Goal: Task Accomplishment & Management: Manage account settings

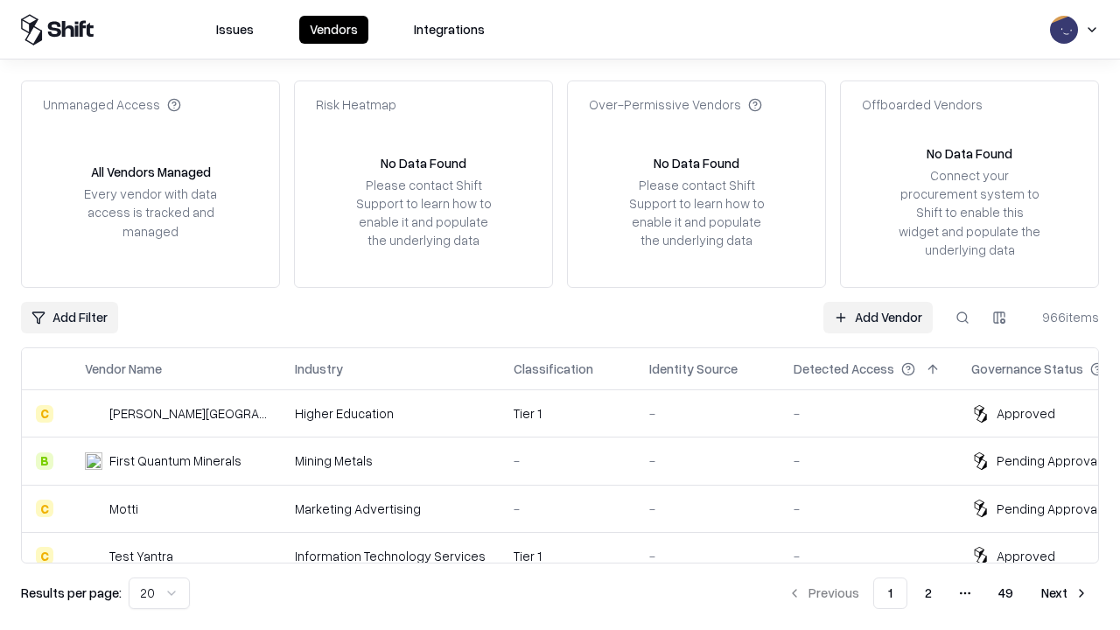
click at [878, 317] on link "Add Vendor" at bounding box center [877, 317] width 109 height 31
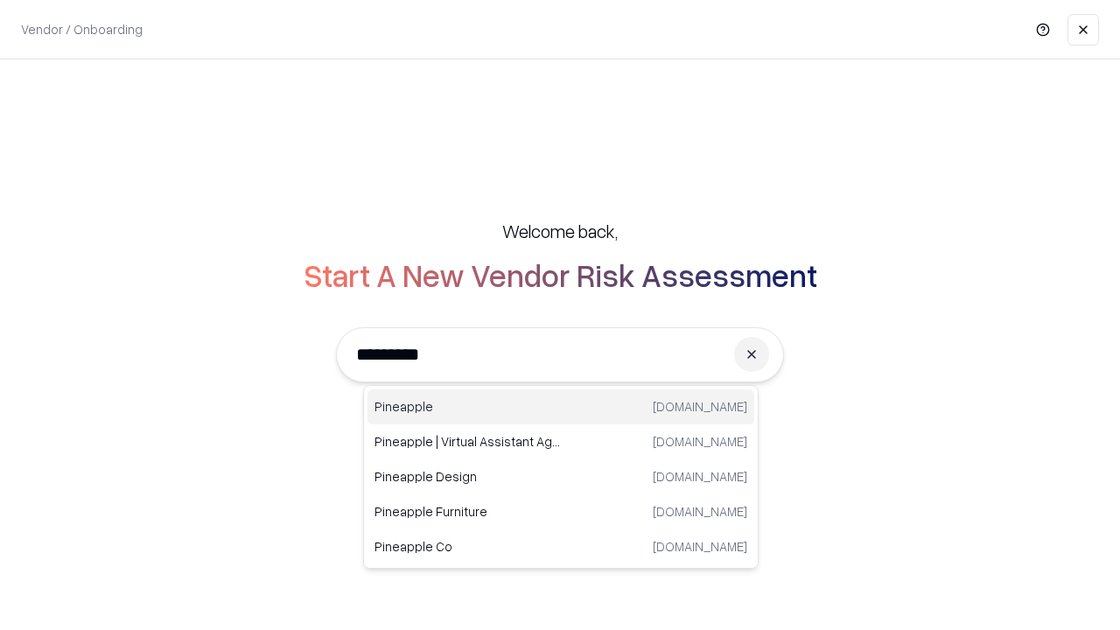
click at [561, 407] on div "Pineapple [DOMAIN_NAME]" at bounding box center [560, 406] width 387 height 35
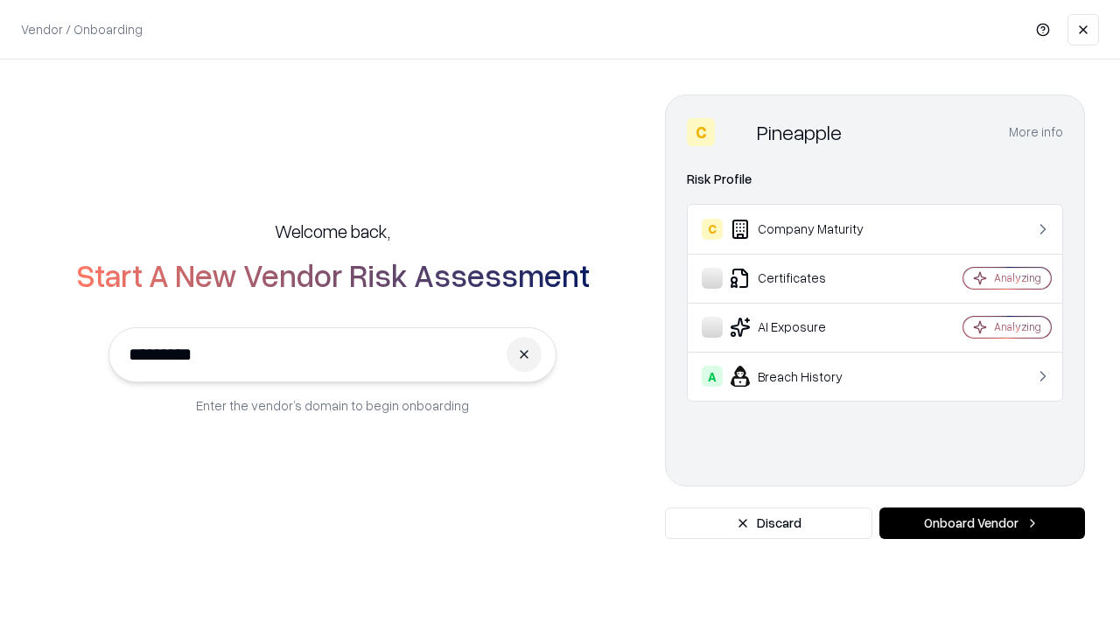
type input "*********"
click at [982, 523] on button "Onboard Vendor" at bounding box center [982, 522] width 206 height 31
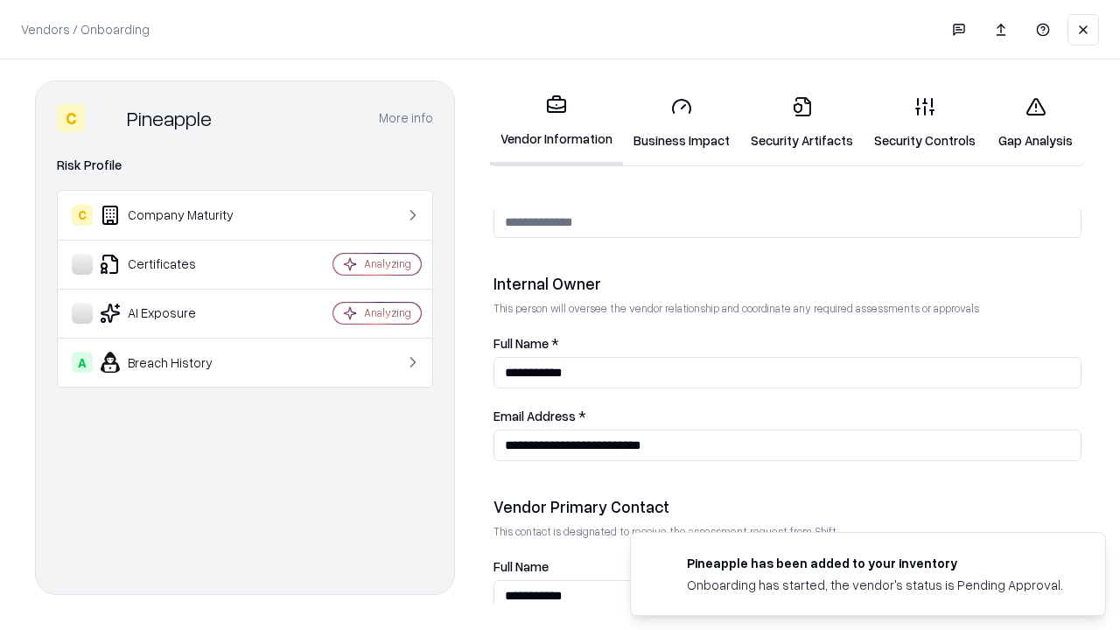
scroll to position [906, 0]
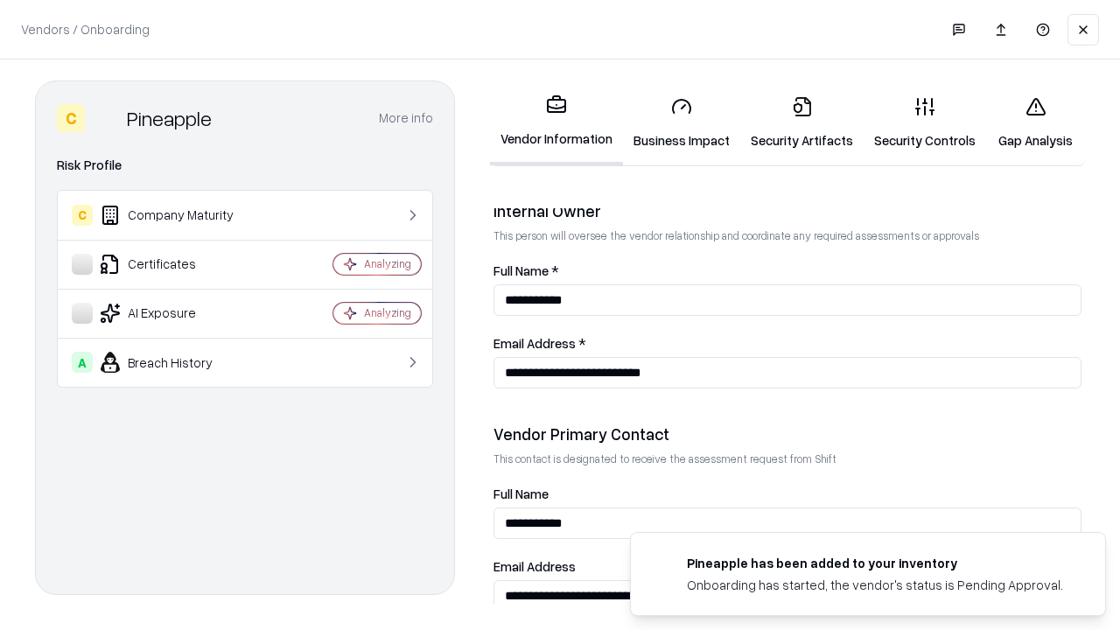
click at [682, 122] on link "Business Impact" at bounding box center [681, 122] width 117 height 81
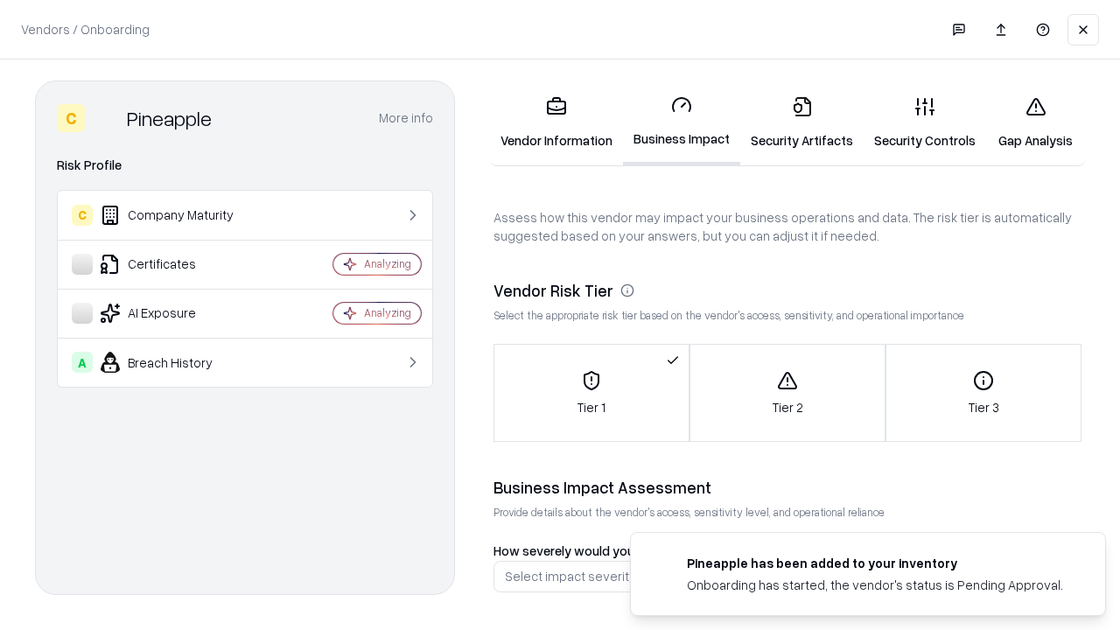
click at [801, 122] on link "Security Artifacts" at bounding box center [801, 122] width 123 height 81
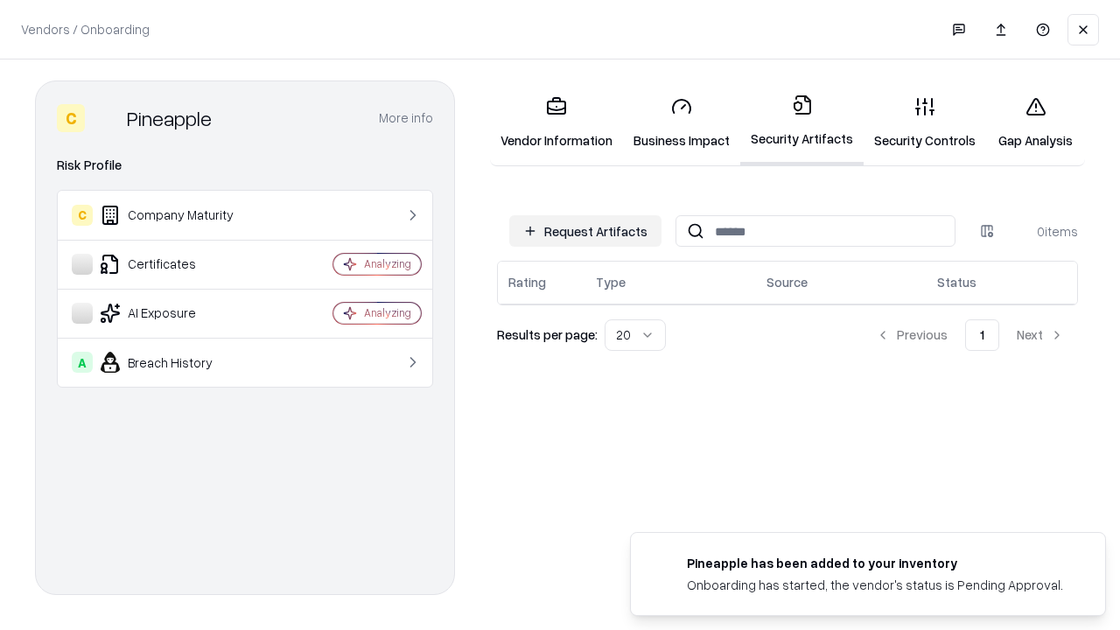
click at [585, 231] on button "Request Artifacts" at bounding box center [585, 230] width 152 height 31
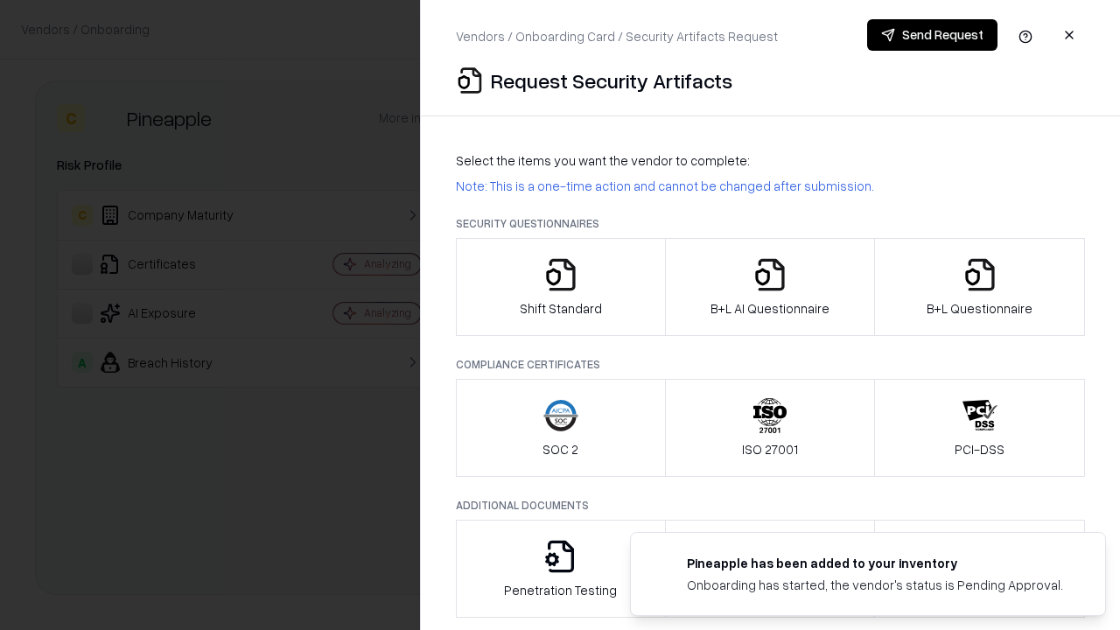
click at [560, 287] on icon "button" at bounding box center [560, 274] width 35 height 35
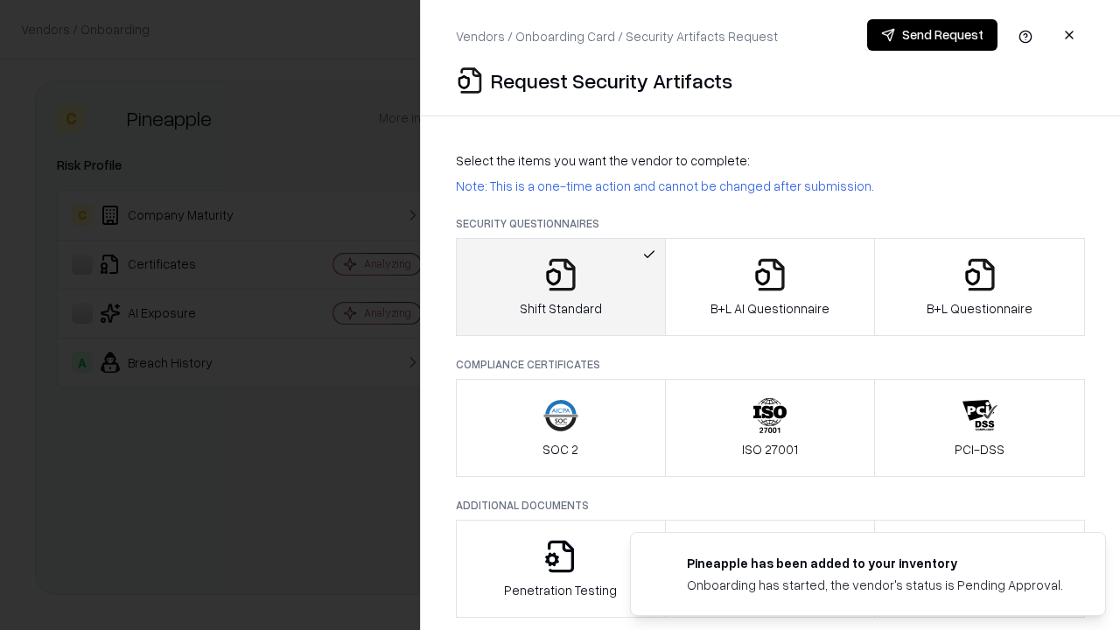
click at [932, 35] on button "Send Request" at bounding box center [932, 34] width 130 height 31
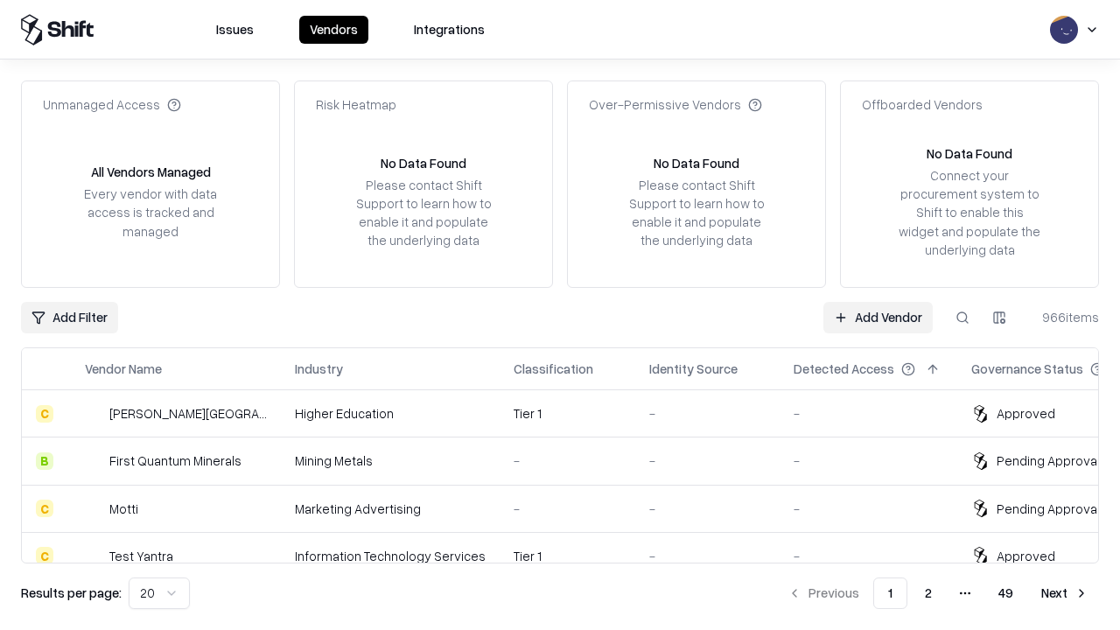
click at [962, 317] on button at bounding box center [962, 317] width 31 height 31
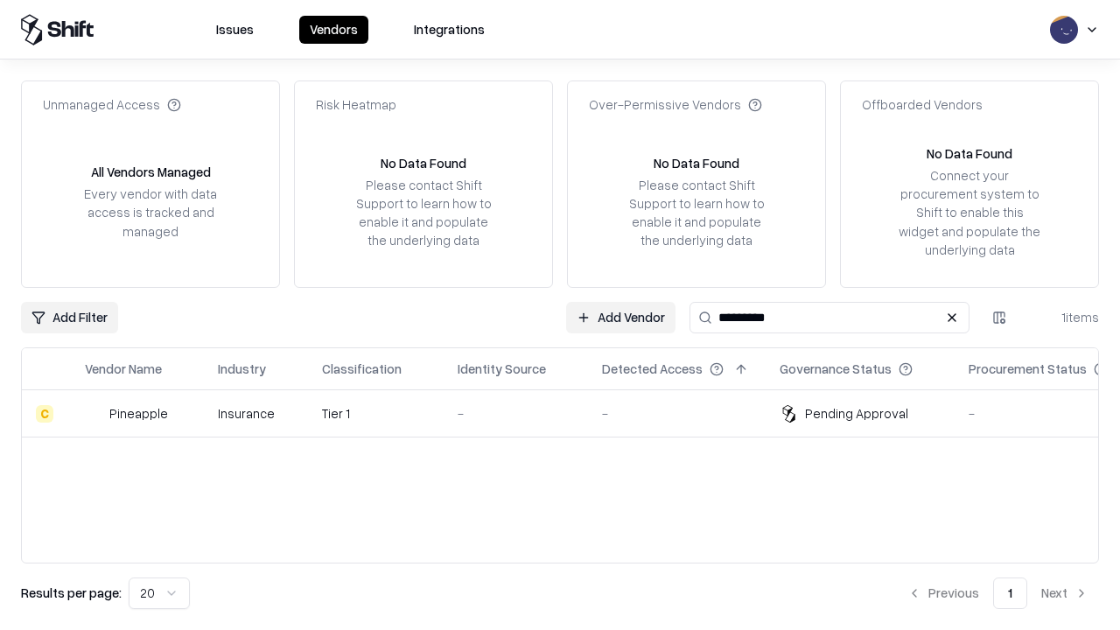
type input "*********"
click at [570, 413] on div "-" at bounding box center [516, 413] width 116 height 18
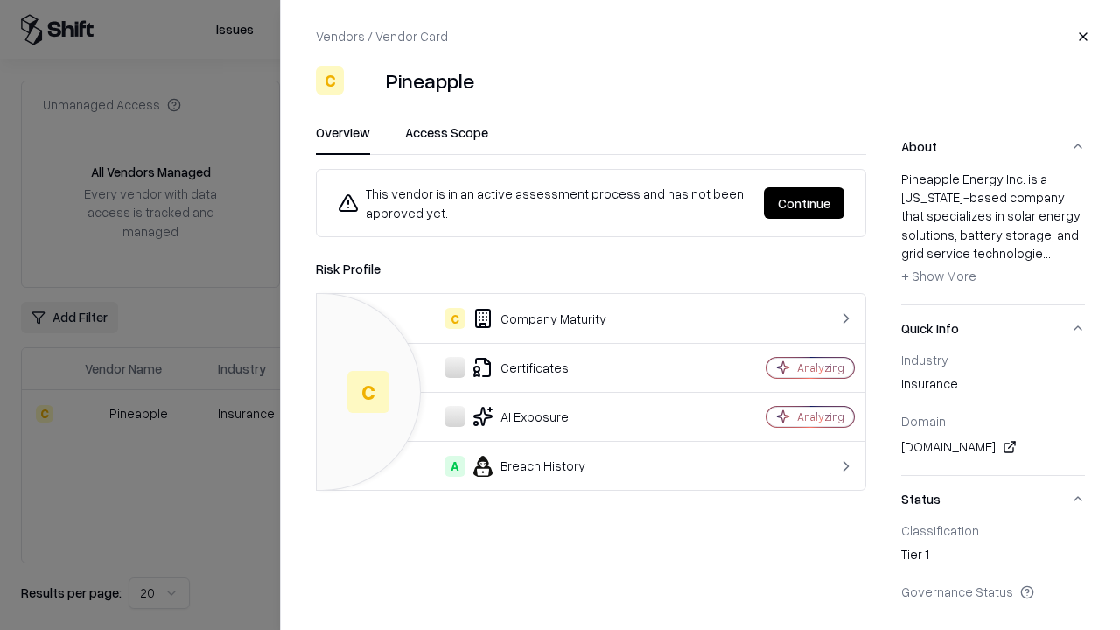
click at [804, 203] on button "Continue" at bounding box center [804, 202] width 80 height 31
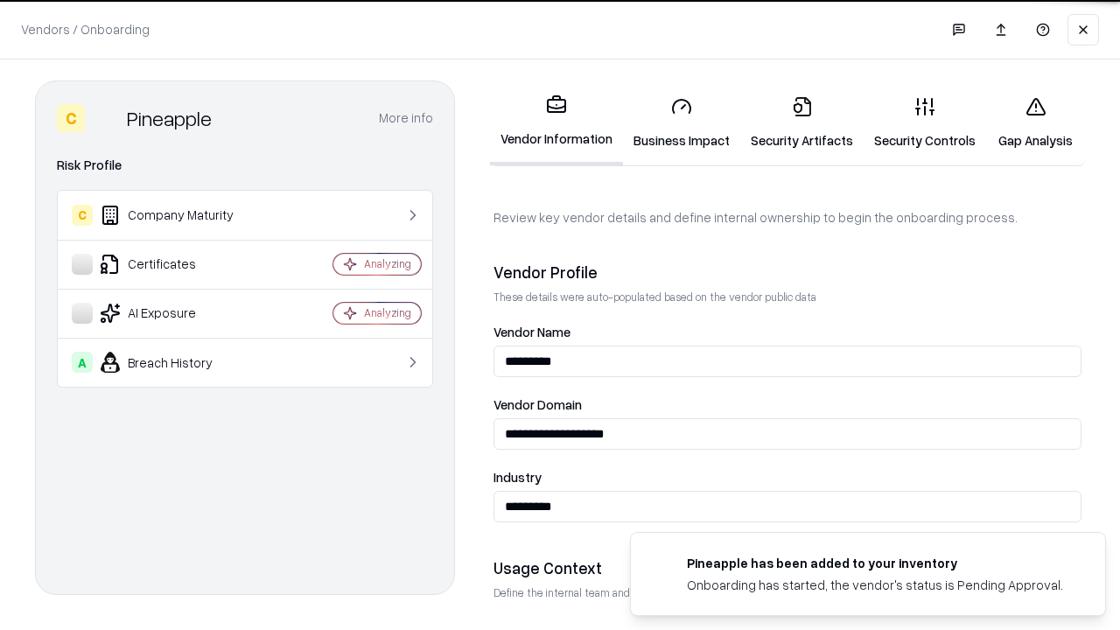
click at [801, 122] on link "Security Artifacts" at bounding box center [801, 122] width 123 height 81
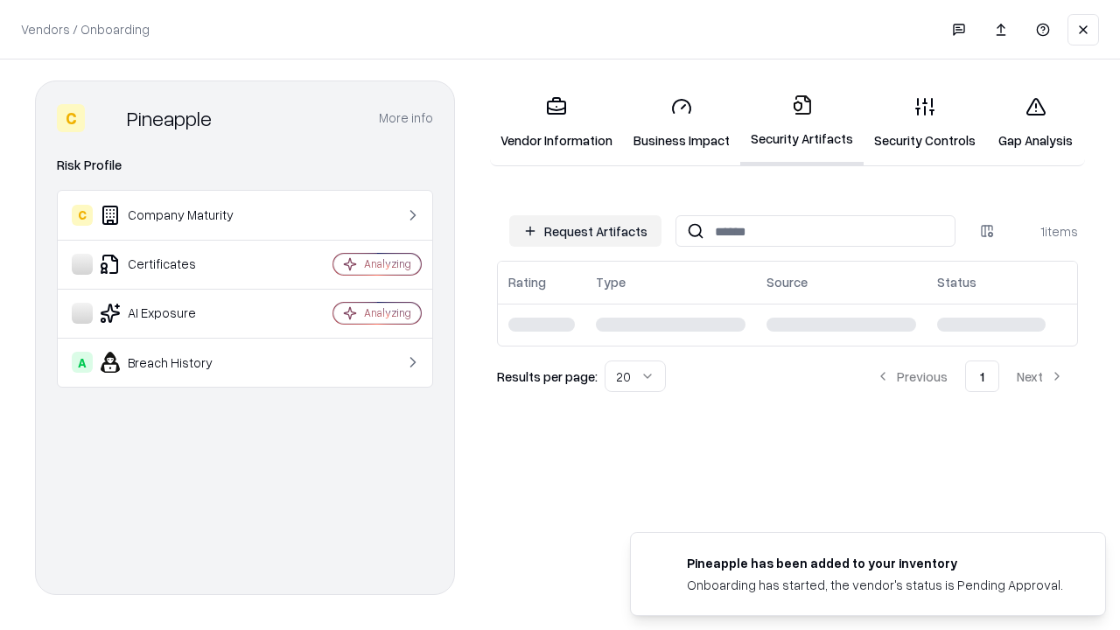
click at [925, 122] on link "Security Controls" at bounding box center [925, 122] width 122 height 81
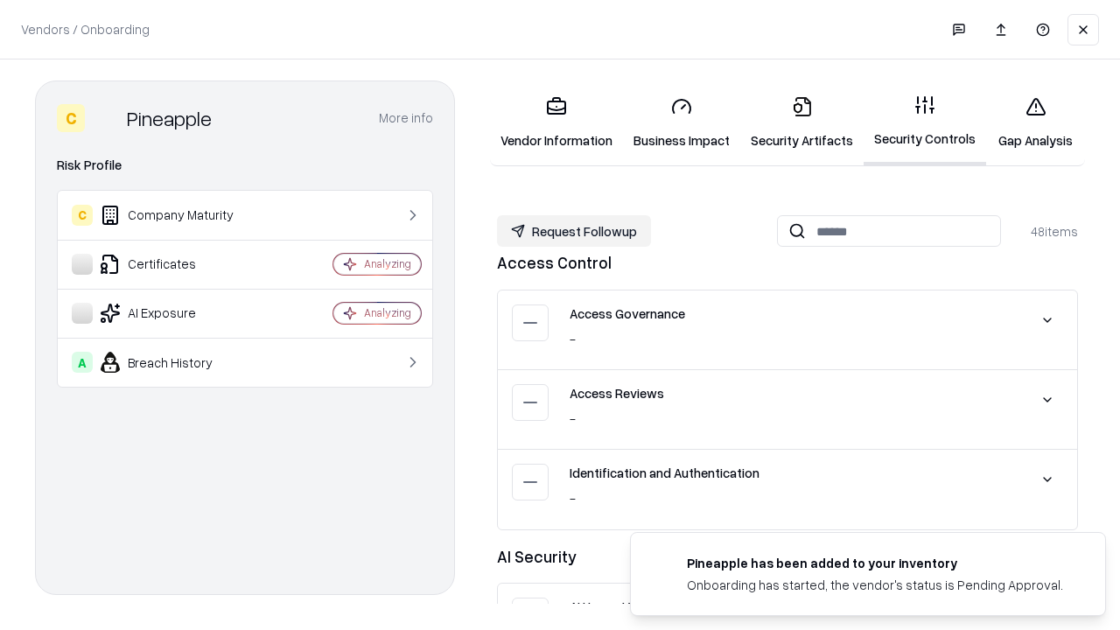
click at [574, 231] on button "Request Followup" at bounding box center [574, 230] width 154 height 31
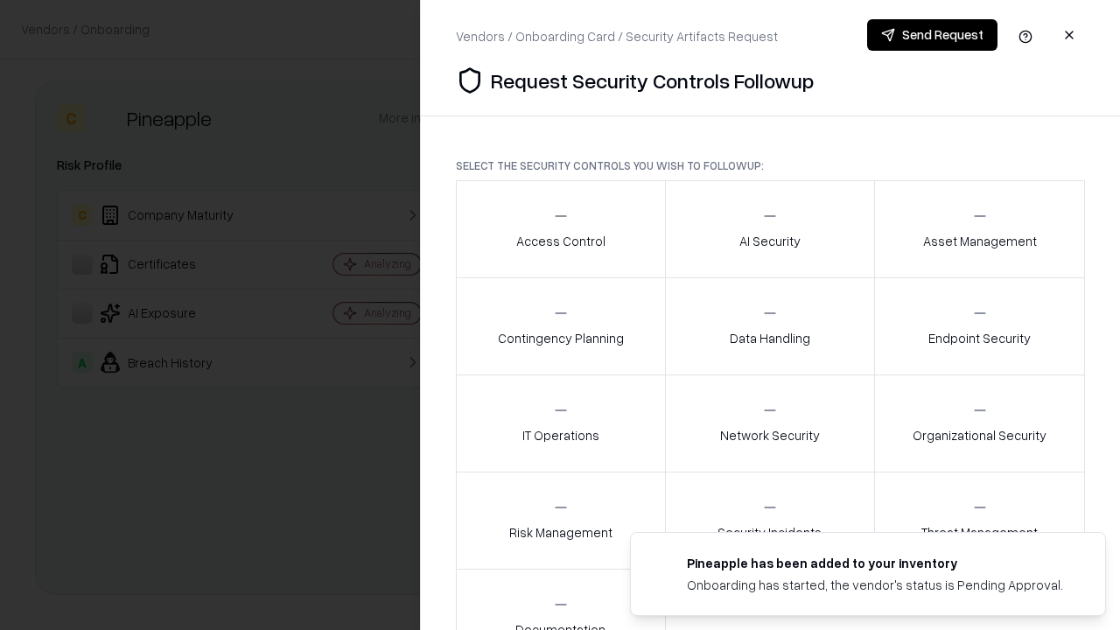
click at [560, 229] on div "Access Control" at bounding box center [560, 228] width 89 height 43
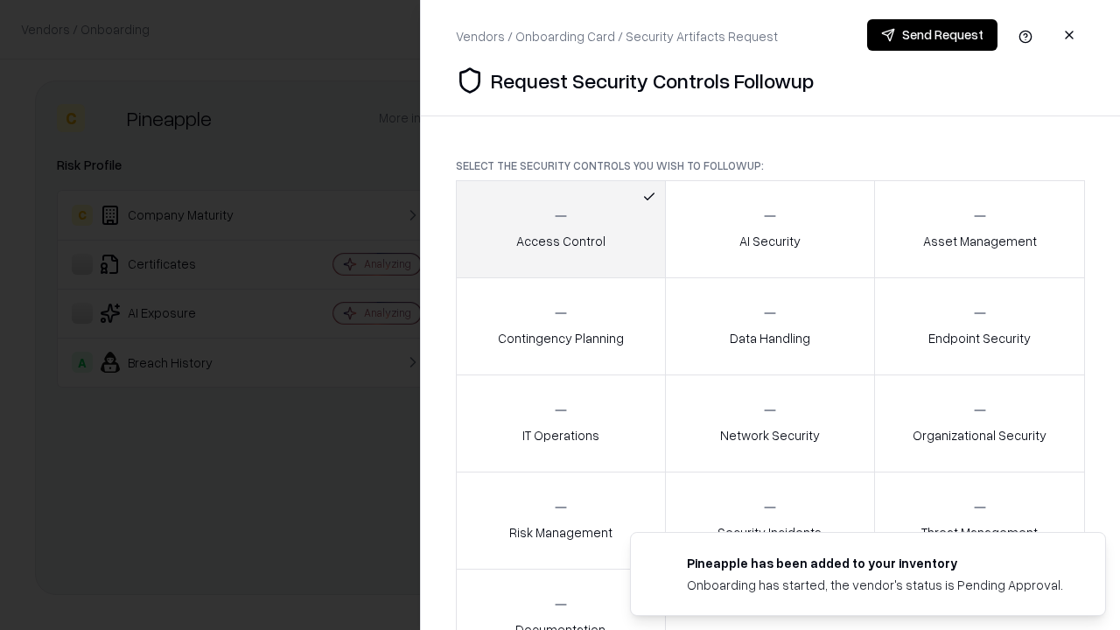
click at [932, 35] on button "Send Request" at bounding box center [932, 34] width 130 height 31
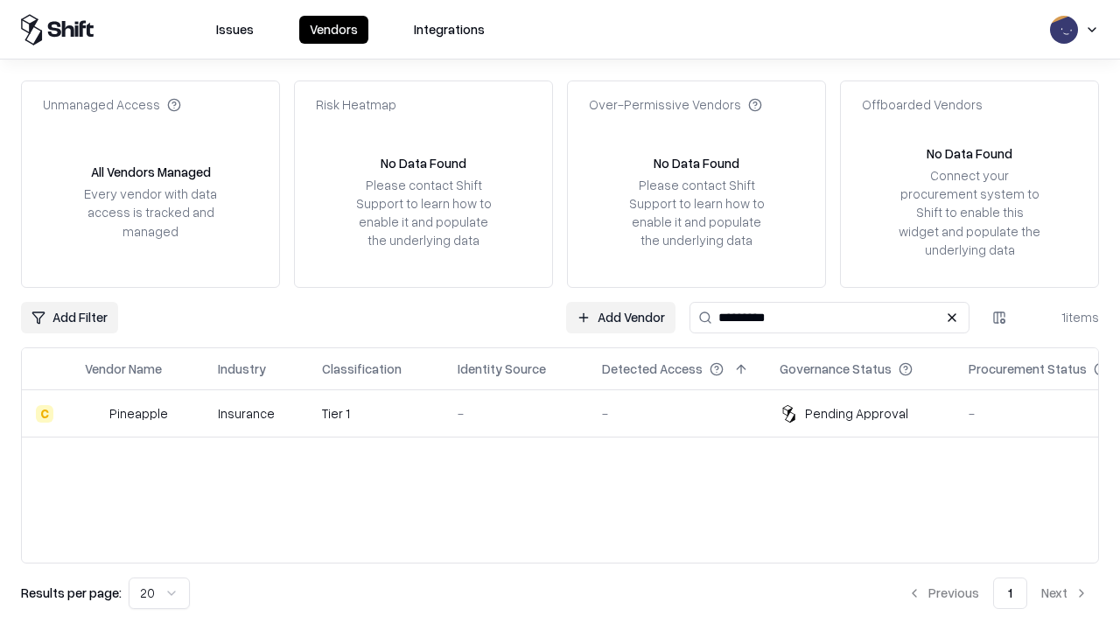
type input "*********"
click at [570, 413] on div "-" at bounding box center [516, 413] width 116 height 18
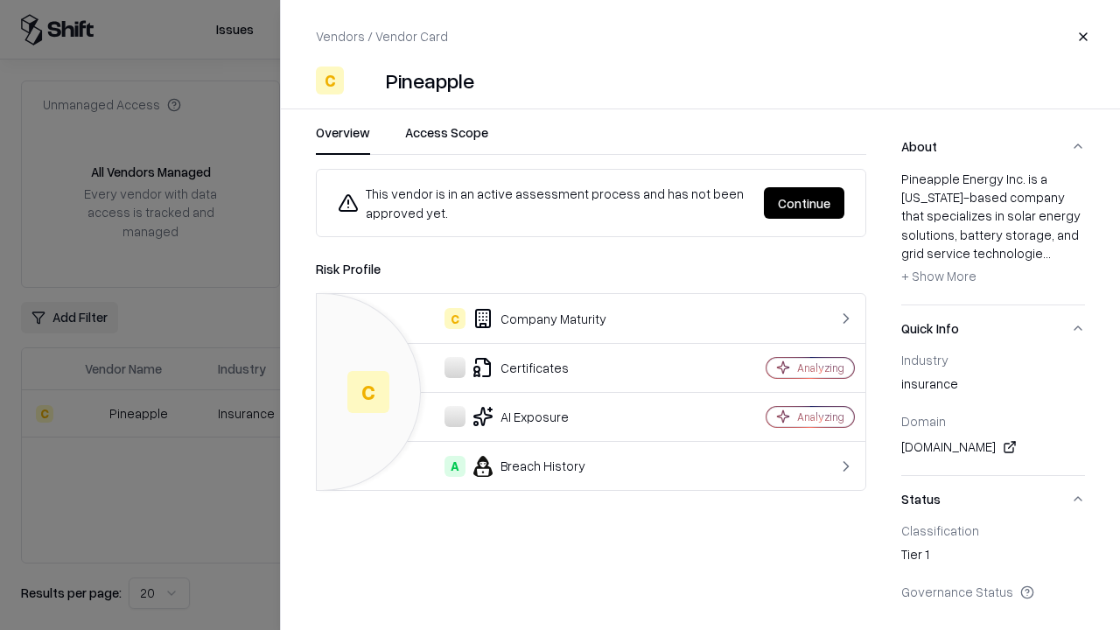
click at [804, 203] on button "Continue" at bounding box center [804, 202] width 80 height 31
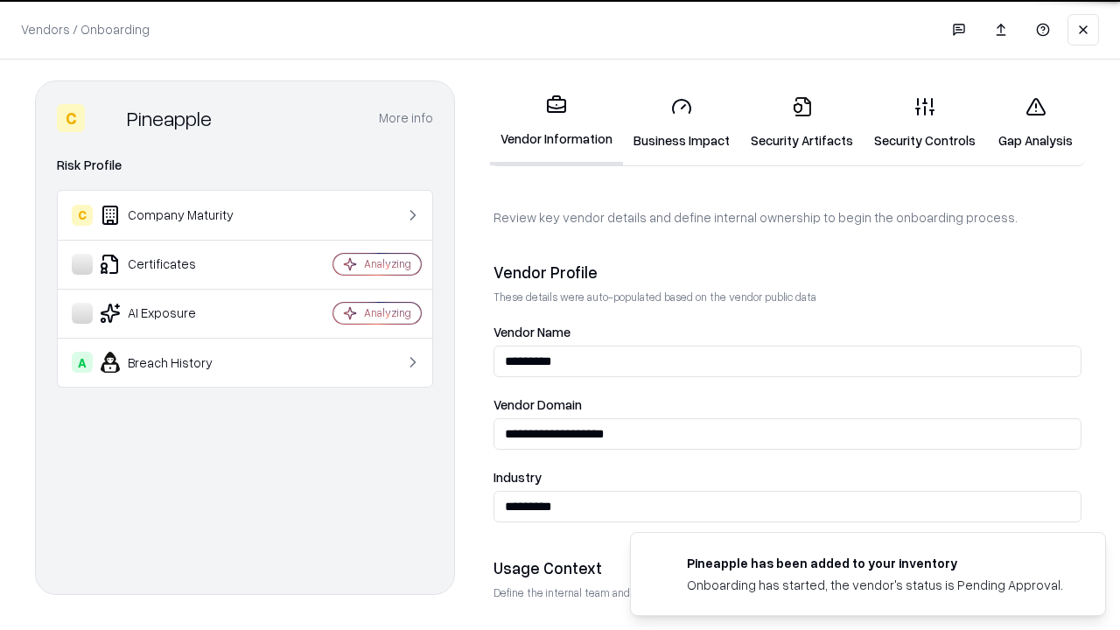
click at [1035, 122] on link "Gap Analysis" at bounding box center [1035, 122] width 99 height 81
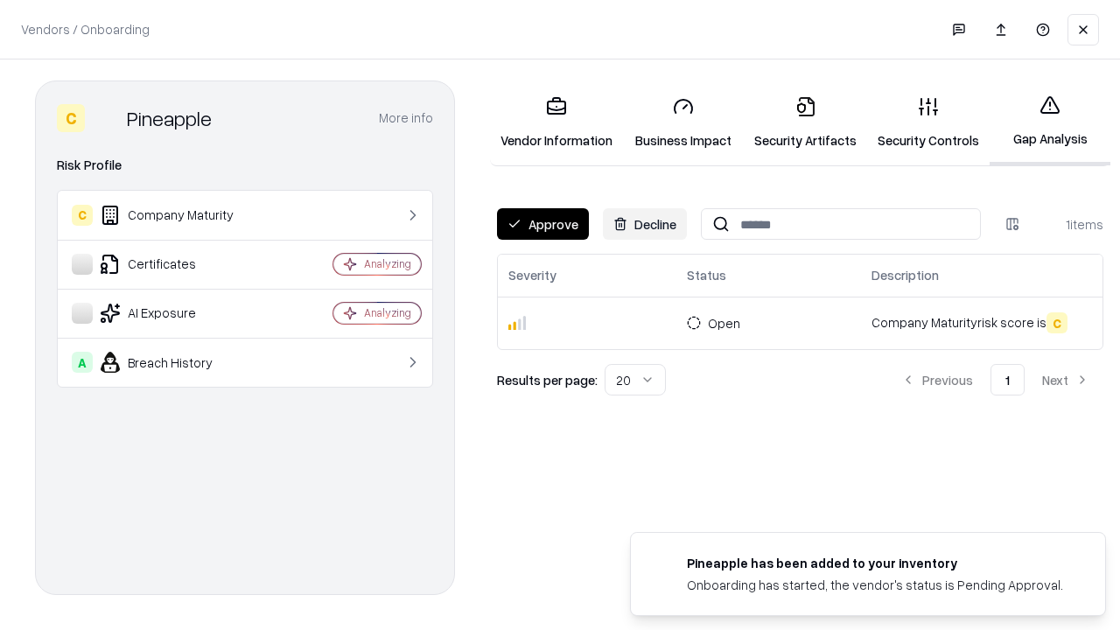
click at [542, 224] on button "Approve" at bounding box center [543, 223] width 92 height 31
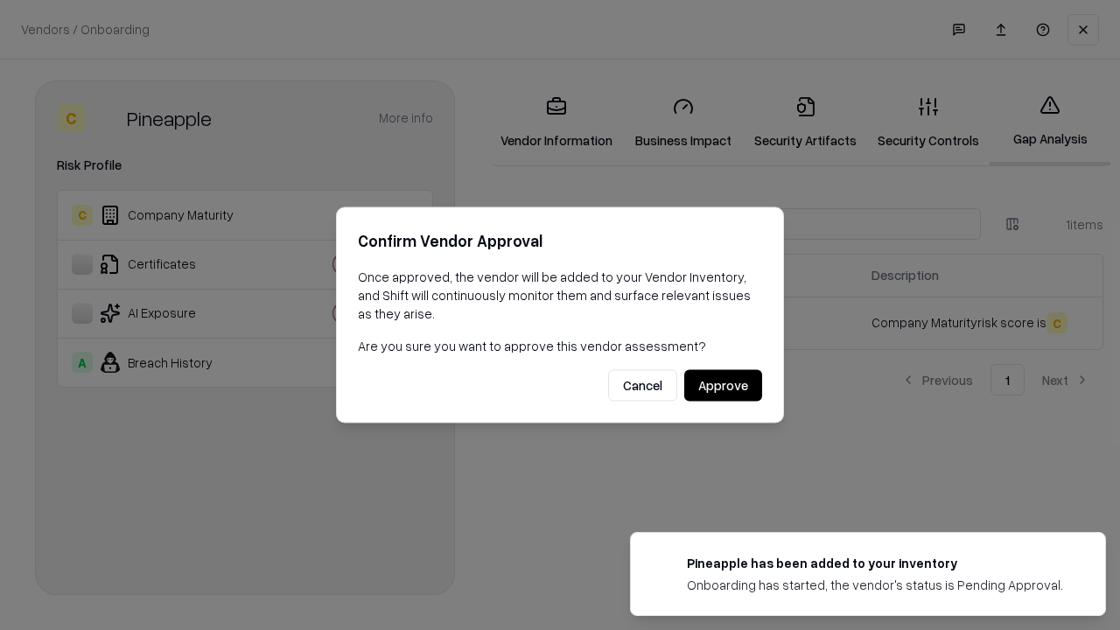
click at [723, 385] on button "Approve" at bounding box center [723, 385] width 78 height 31
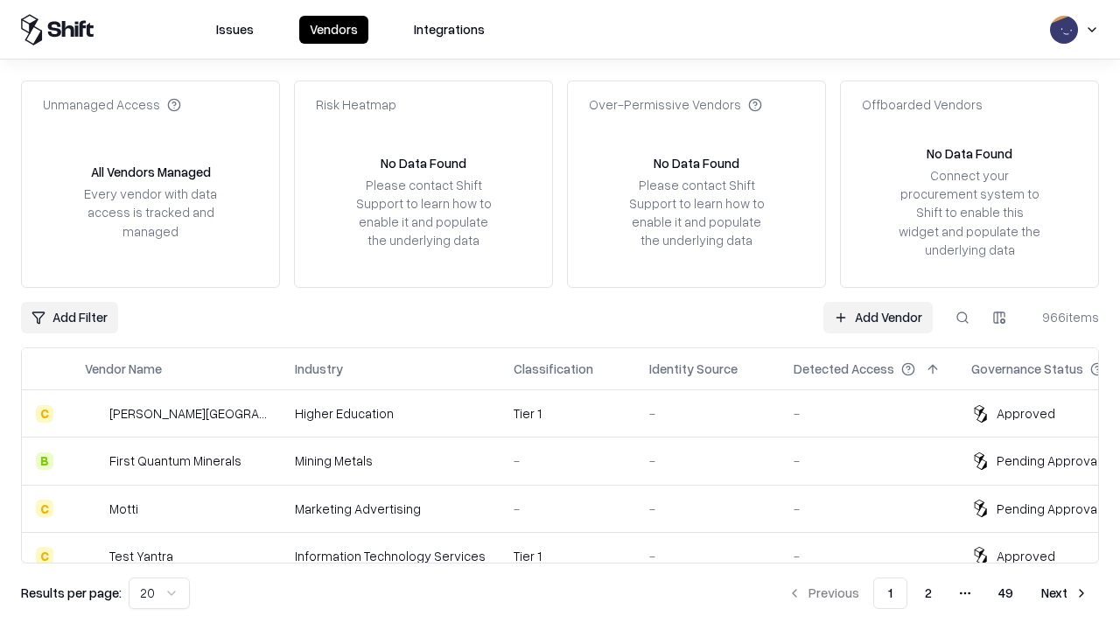
type input "*********"
click at [878, 317] on link "Add Vendor" at bounding box center [877, 317] width 109 height 31
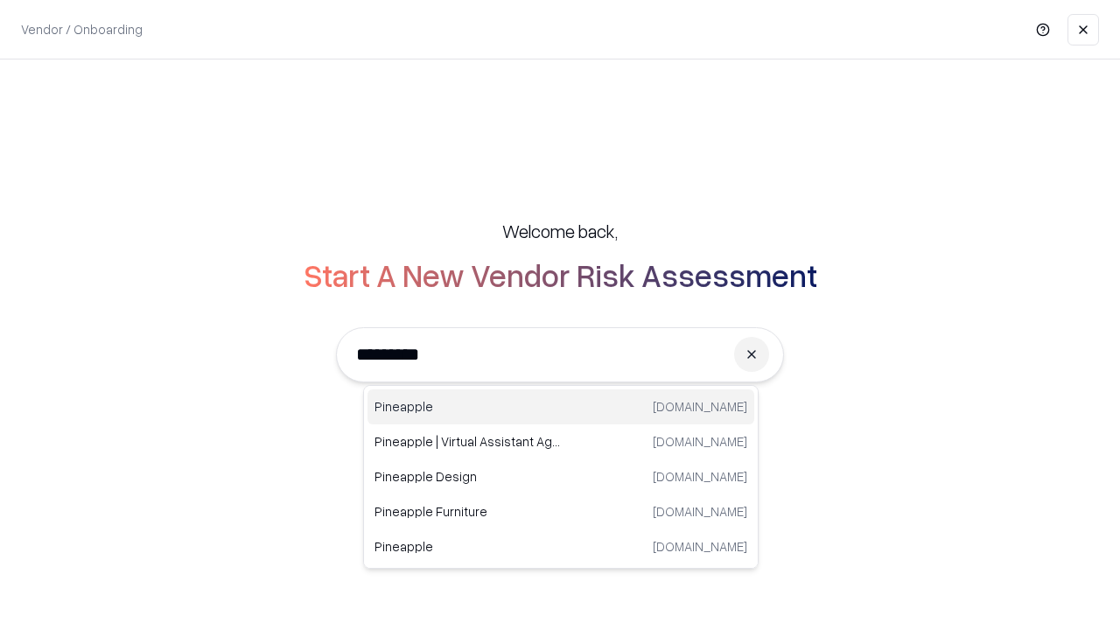
click at [561, 407] on div "Pineapple [DOMAIN_NAME]" at bounding box center [560, 406] width 387 height 35
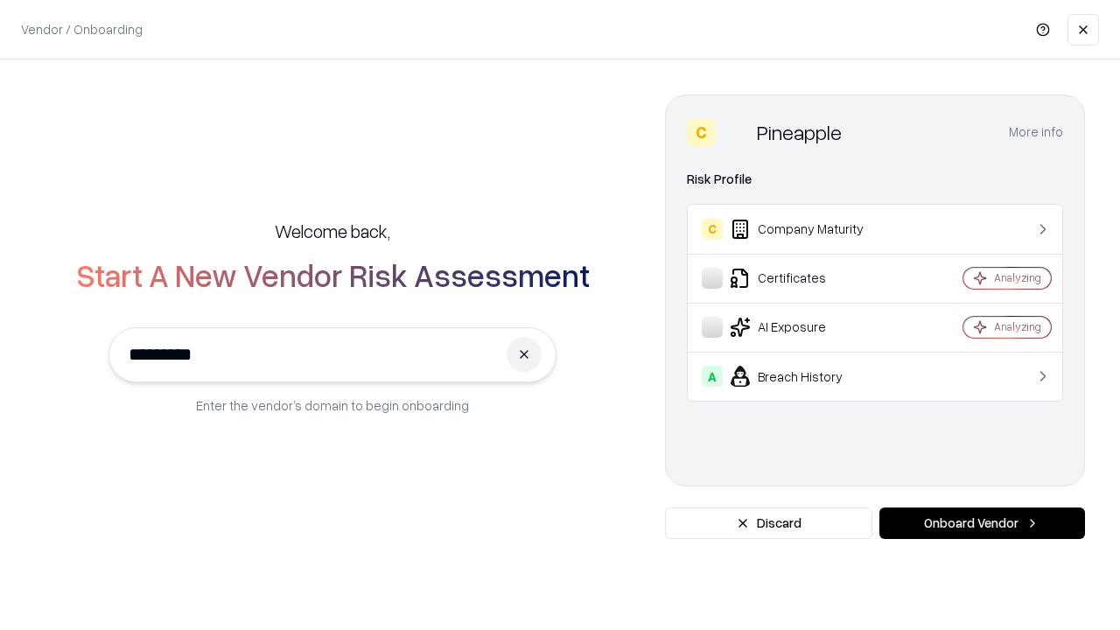
type input "*********"
click at [982, 523] on button "Onboard Vendor" at bounding box center [982, 522] width 206 height 31
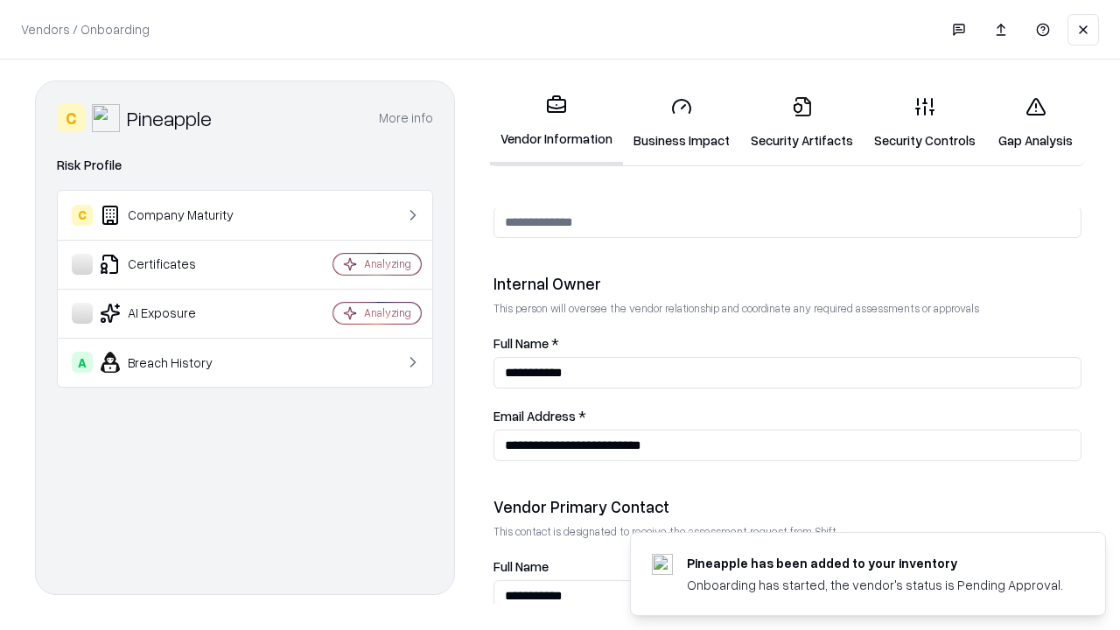
scroll to position [906, 0]
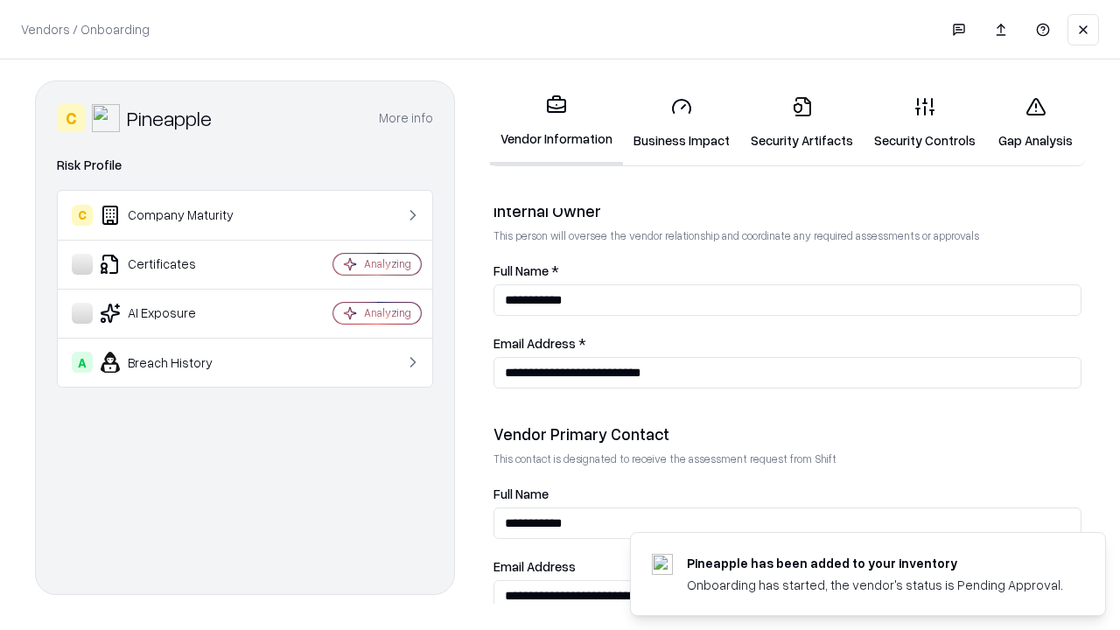
click at [1035, 122] on link "Gap Analysis" at bounding box center [1035, 122] width 99 height 81
